Goal: Find contact information: Find contact information

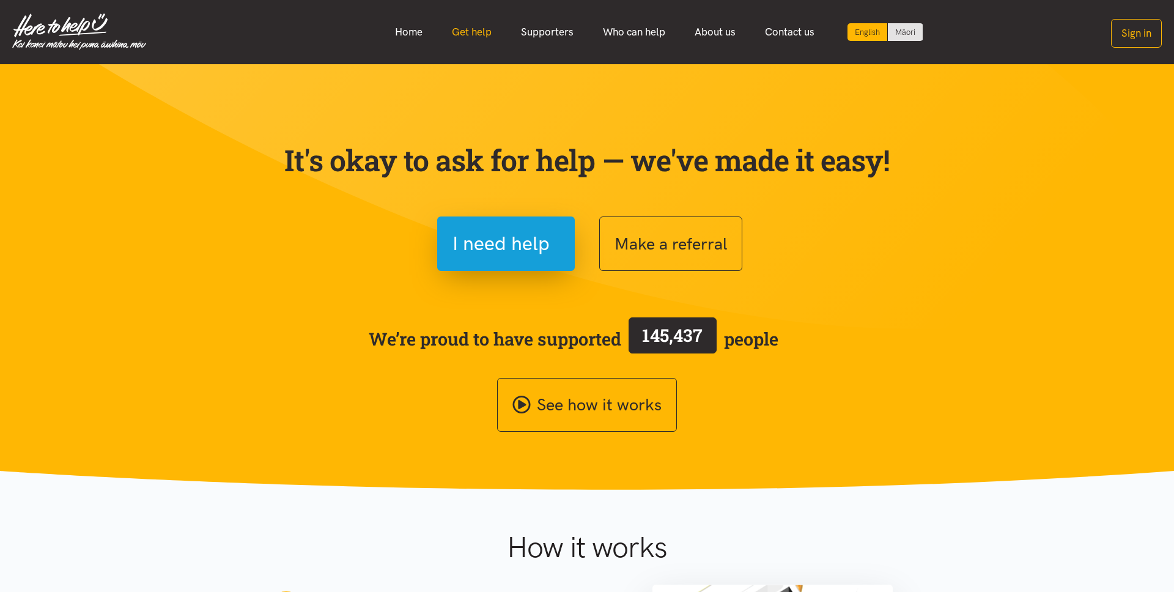
click at [454, 32] on link "Get help" at bounding box center [471, 32] width 69 height 26
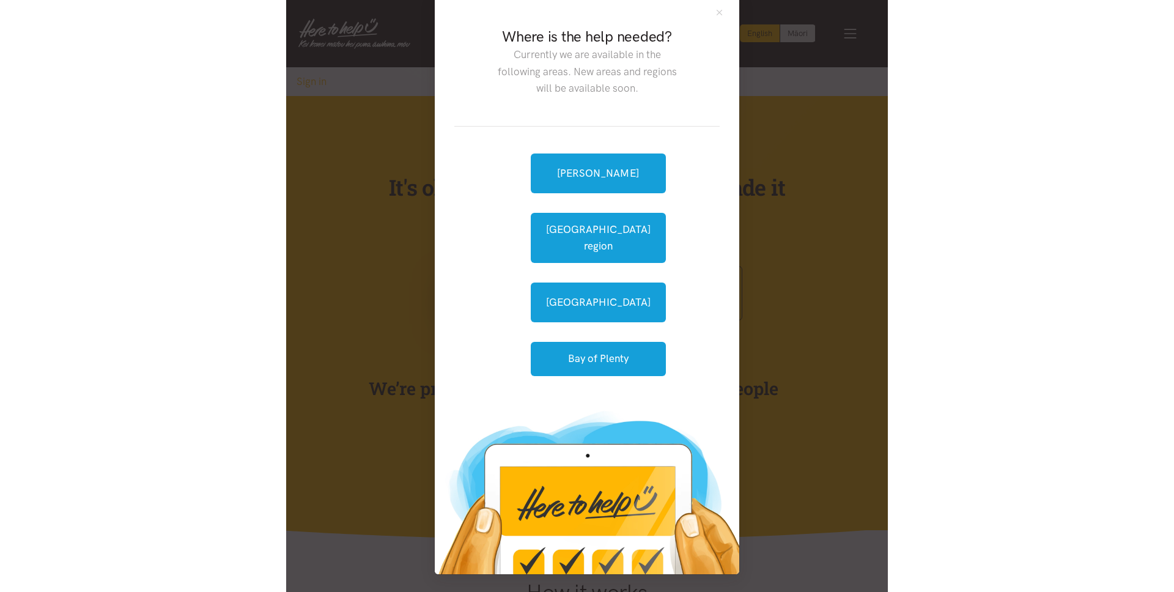
scroll to position [9, 0]
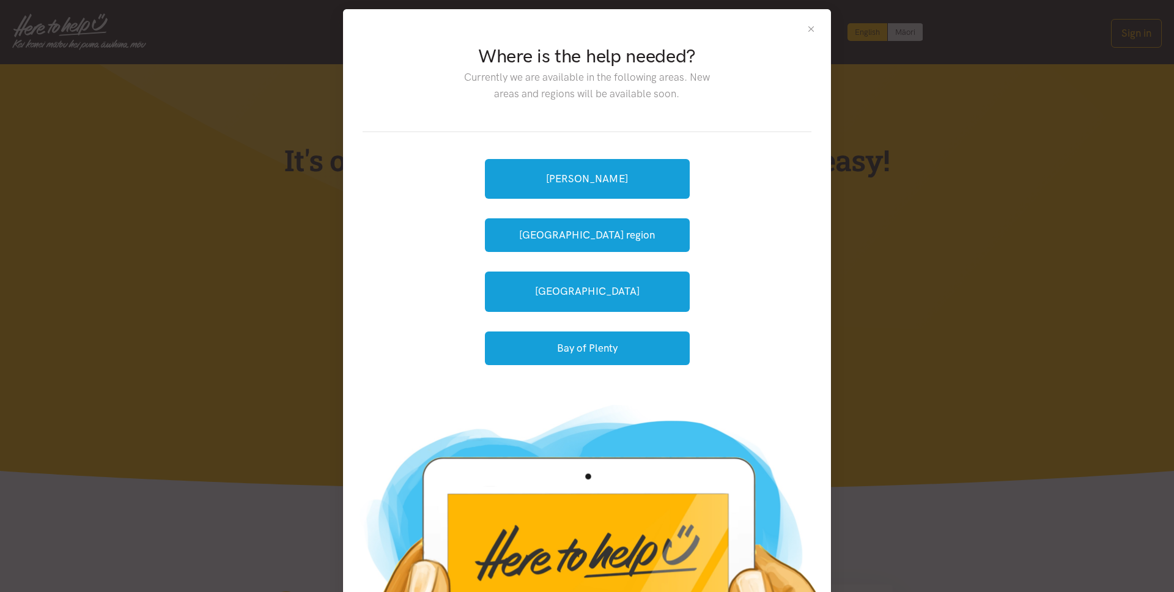
click at [809, 24] on button "Close" at bounding box center [811, 29] width 10 height 10
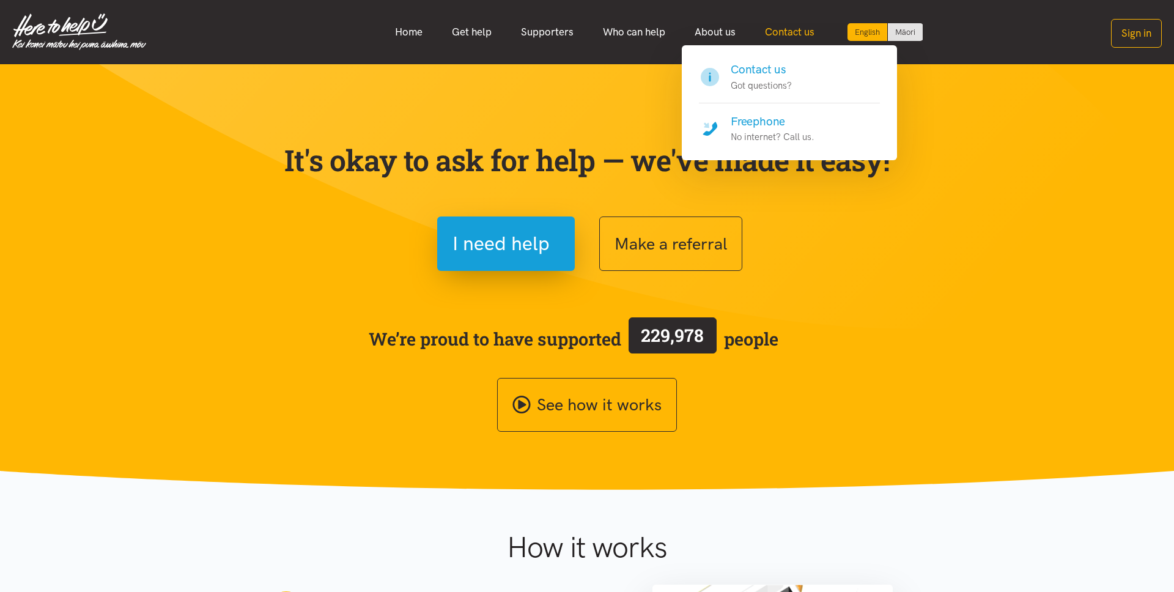
click at [789, 35] on link "Contact us" at bounding box center [789, 32] width 79 height 26
click at [790, 71] on h4 "Contact us" at bounding box center [760, 69] width 61 height 17
